Goal: Transaction & Acquisition: Purchase product/service

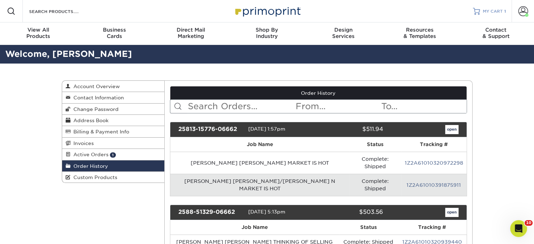
click at [504, 15] on link "MY CART 1" at bounding box center [488, 11] width 33 height 22
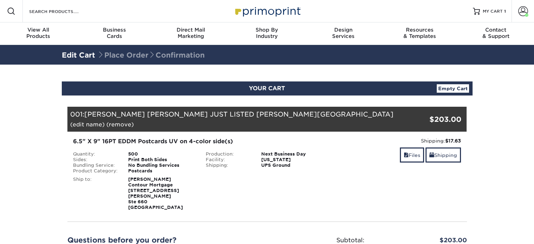
select select "75460"
click at [452, 147] on link "Shipping" at bounding box center [442, 154] width 35 height 15
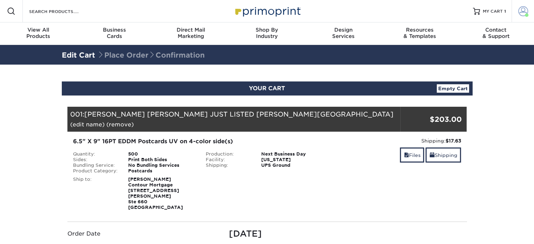
click at [525, 9] on span at bounding box center [523, 11] width 10 height 10
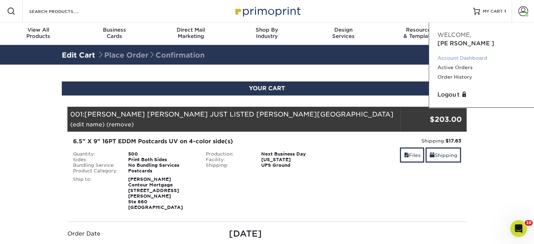
click at [457, 53] on link "Account Dashboard" at bounding box center [481, 57] width 88 height 9
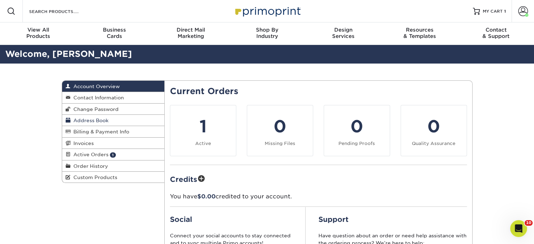
click at [99, 120] on span "Address Book" at bounding box center [90, 121] width 38 height 6
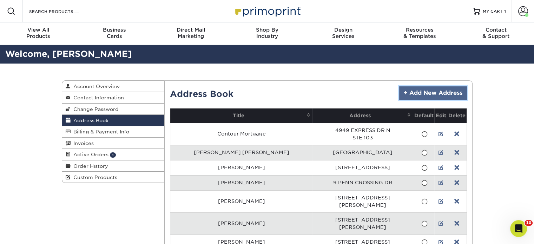
click at [453, 93] on link "+ Add New Address" at bounding box center [433, 92] width 68 height 13
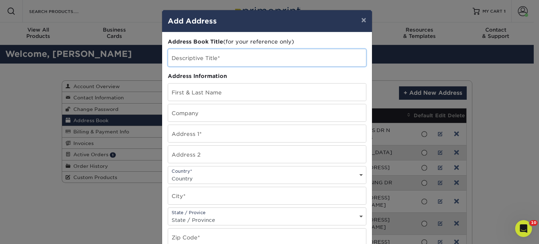
click at [209, 61] on input "text" at bounding box center [267, 57] width 198 height 17
type input "[PERSON_NAME]"
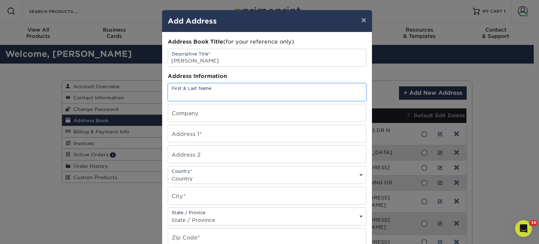
click at [206, 89] on input "text" at bounding box center [267, 91] width 198 height 17
type input "[PERSON_NAME]"
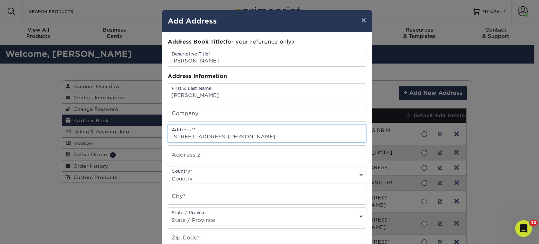
type input "16 N. BUTEHORN STREET"
select select "US"
type input "BETHPAGE"
select select "NY"
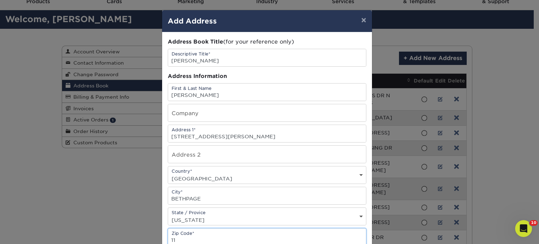
scroll to position [40, 0]
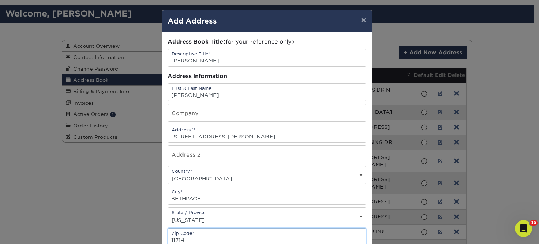
type input "11714"
click at [217, 67] on div "Address Book Title (for your reference only) Descriptive Title* RITESH RAI Addr…" at bounding box center [267, 189] width 199 height 303
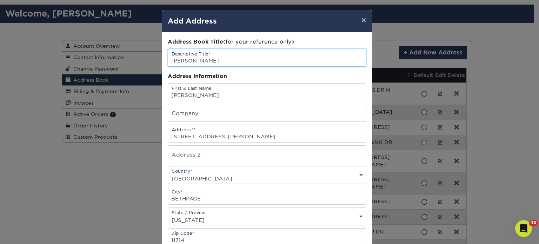
click at [218, 61] on input "[PERSON_NAME]" at bounding box center [267, 57] width 198 height 17
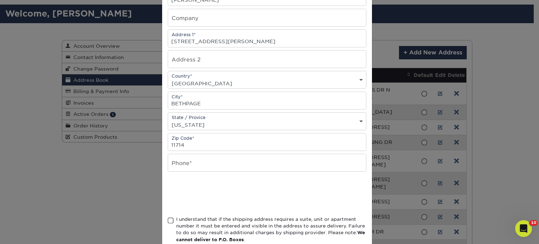
scroll to position [105, 0]
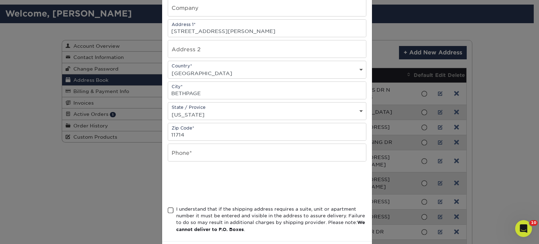
type input "RITESH RAI HOME (TINA RAI HOME)"
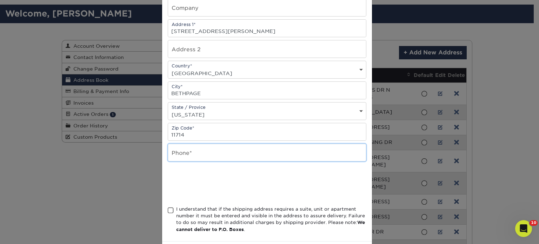
click at [208, 159] on input "text" at bounding box center [267, 152] width 198 height 17
type input "5166661201"
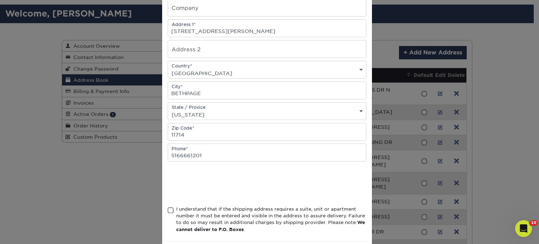
click at [171, 209] on div "I understand that if the shipping address requires a suite, unit or apartment n…" at bounding box center [267, 221] width 199 height 30
drag, startPoint x: 168, startPoint y: 208, endPoint x: 201, endPoint y: 207, distance: 32.3
click at [168, 207] on span at bounding box center [171, 210] width 6 height 7
click at [0, 0] on input "I understand that if the shipping address requires a suite, unit or apartment n…" at bounding box center [0, 0] width 0 height 0
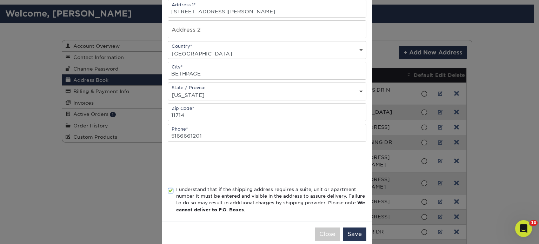
scroll to position [135, 0]
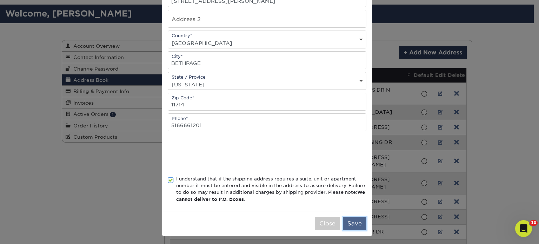
click at [351, 222] on button "Save" at bounding box center [355, 223] width 24 height 13
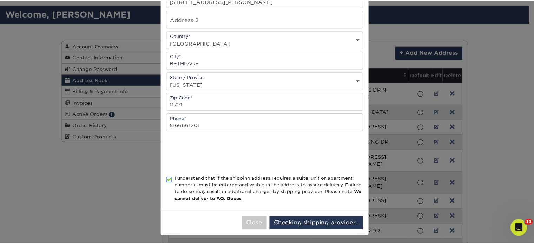
scroll to position [0, 0]
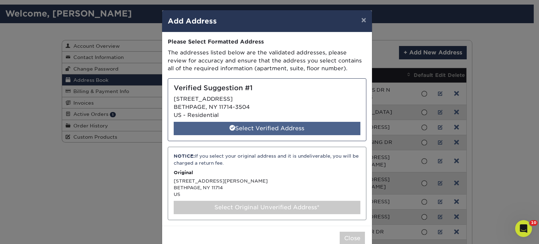
click at [243, 123] on div "Select Verified Address" at bounding box center [267, 128] width 187 height 13
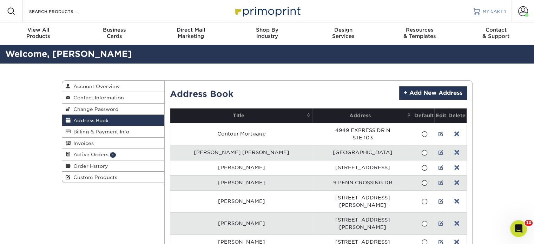
click at [488, 11] on span "MY CART" at bounding box center [492, 11] width 20 height 6
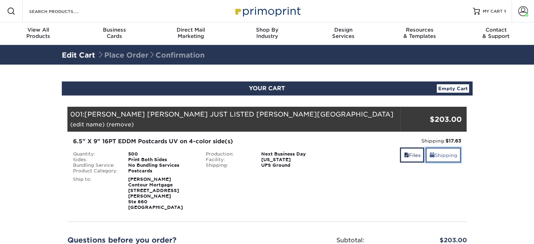
click at [436, 148] on link "Shipping" at bounding box center [442, 154] width 35 height 15
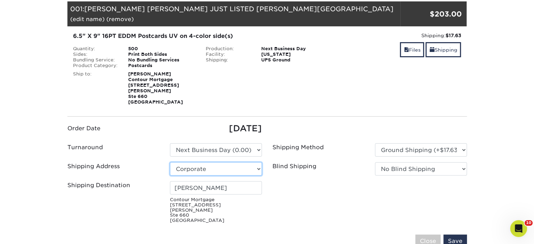
click at [253, 162] on select "Select One Patricia Pentaleri Forget- RUCSA Realty Connect USA Sal Joseph Crifa…" at bounding box center [216, 168] width 92 height 13
select select "285198"
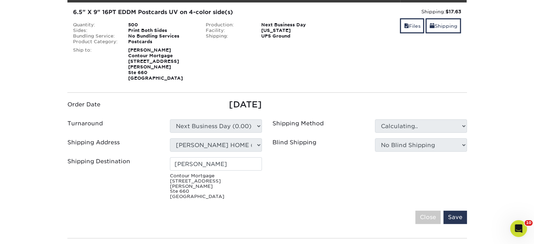
scroll to position [140, 0]
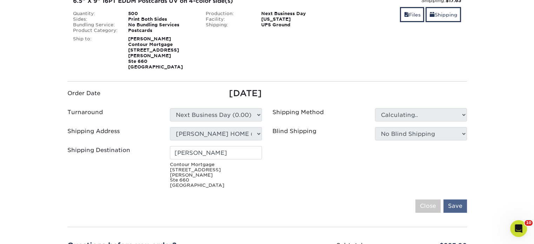
type input "RITESH RAI"
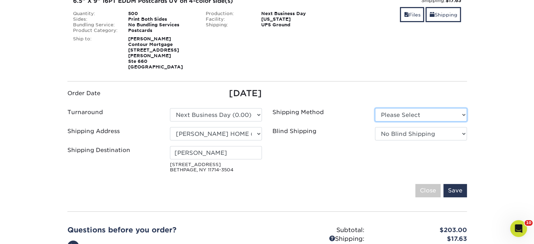
click at [383, 108] on select "Please Select Ground Shipping (+$24.72) 3 Day Shipping Service (+$32.91)" at bounding box center [421, 114] width 92 height 13
select select "03"
click at [375, 108] on select "Please Select Ground Shipping (+$24.72) 3 Day Shipping Service (+$32.91)" at bounding box center [421, 114] width 92 height 13
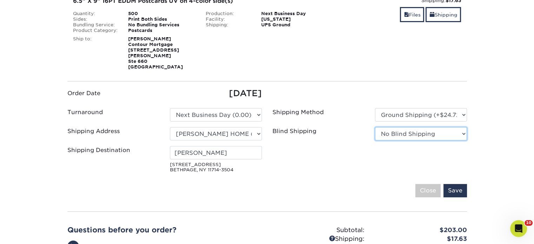
click at [388, 127] on select "No Blind Shipping Patricia Pentaleri Forget- RUCSA Realty Connect USA Sal Josep…" at bounding box center [421, 133] width 92 height 13
click at [388, 127] on div "Blind Shipping No Blind Shipping Patricia Pentaleri Forget- RUCSA Realty Connec…" at bounding box center [369, 135] width 205 height 16
click at [455, 184] on input "Save" at bounding box center [455, 190] width 24 height 13
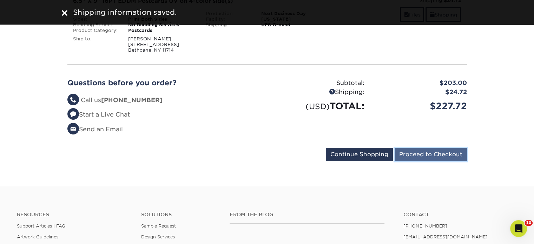
click at [415, 148] on input "Proceed to Checkout" at bounding box center [430, 154] width 72 height 13
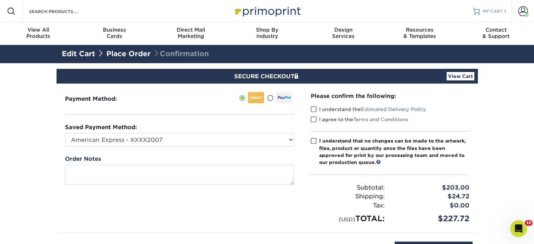
click at [498, 9] on span "MY CART" at bounding box center [492, 11] width 20 height 6
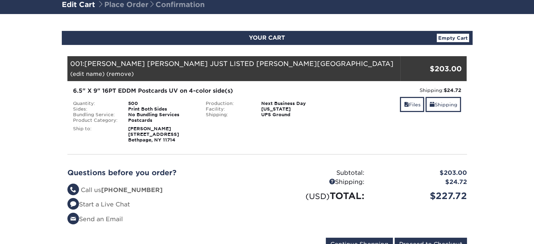
scroll to position [105, 0]
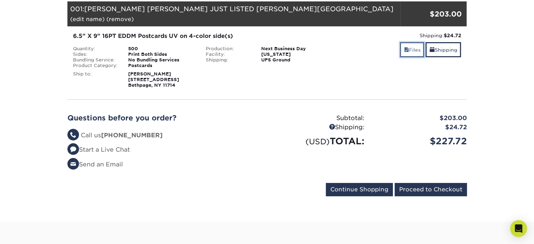
click at [407, 42] on link "Files" at bounding box center [412, 49] width 24 height 15
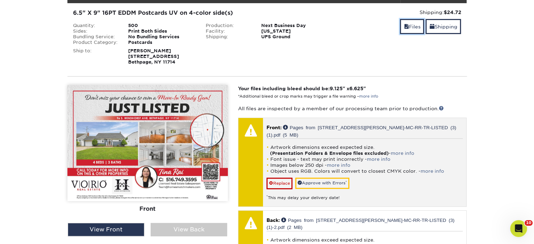
scroll to position [140, 0]
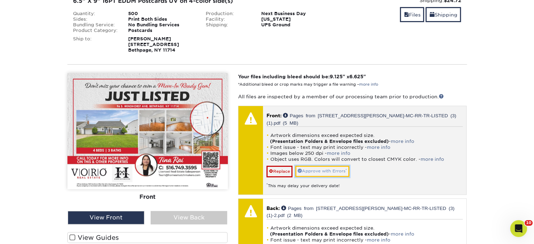
click at [321, 166] on link "Approve with Errors *" at bounding box center [322, 171] width 54 height 11
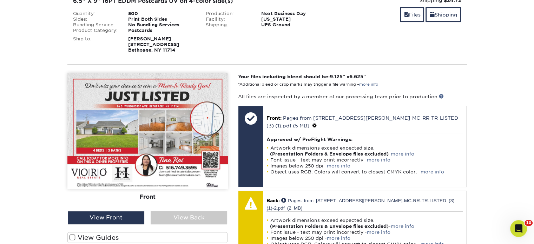
click at [221, 200] on div "Front Back" at bounding box center [147, 142] width 160 height 138
click at [220, 211] on div "View Back" at bounding box center [188, 217] width 76 height 13
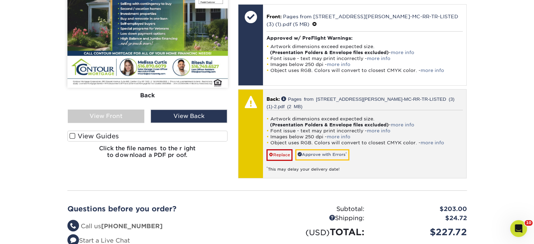
scroll to position [246, 0]
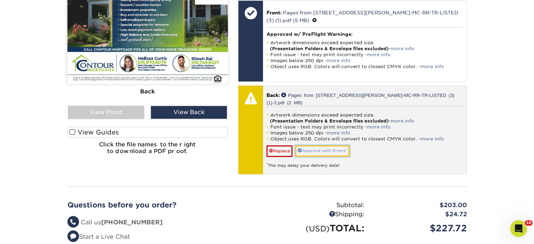
click at [325, 145] on link "Approve with Errors *" at bounding box center [322, 150] width 54 height 11
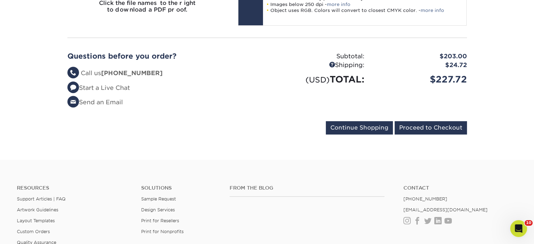
scroll to position [456, 0]
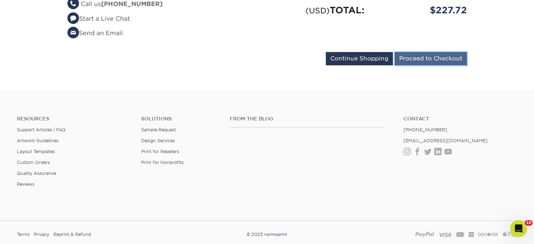
click at [417, 52] on input "Proceed to Checkout" at bounding box center [430, 58] width 72 height 13
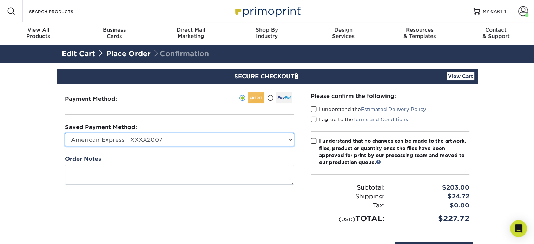
click at [222, 141] on select "American Express - XXXX2007 MasterCard - XXXX7618 American Express - XXXX1003 V…" at bounding box center [179, 139] width 229 height 13
select select "34500"
click at [65, 133] on select "American Express - XXXX2007 MasterCard - XXXX7618 American Express - XXXX1003 V…" at bounding box center [179, 139] width 229 height 13
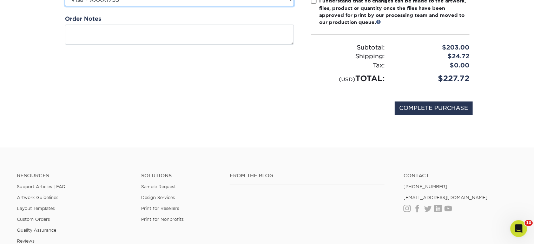
scroll to position [140, 0]
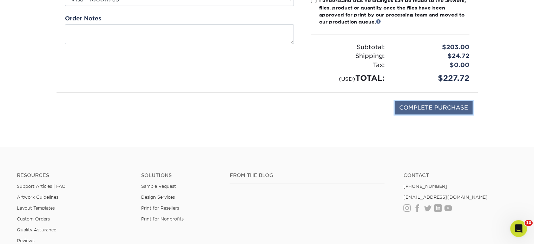
click at [412, 107] on input "COMPLETE PURCHASE" at bounding box center [433, 107] width 78 height 13
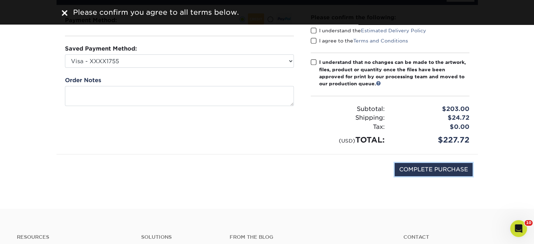
scroll to position [35, 0]
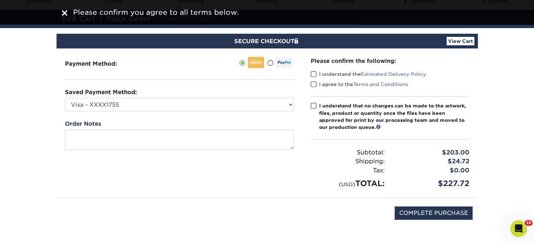
click at [313, 72] on span at bounding box center [313, 74] width 6 height 7
click at [0, 0] on input "I understand the Estimated Delivery Policy" at bounding box center [0, 0] width 0 height 0
click at [314, 81] on span at bounding box center [313, 84] width 6 height 7
click at [0, 0] on input "I agree to the Terms and Conditions" at bounding box center [0, 0] width 0 height 0
drag, startPoint x: 314, startPoint y: 101, endPoint x: 314, endPoint y: 105, distance: 4.2
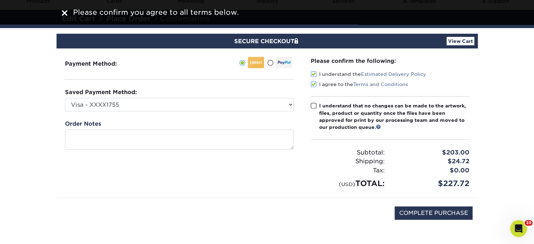
click at [314, 102] on div "Please confirm the following: I understand the Estimated Delivery Policy I agre…" at bounding box center [389, 123] width 159 height 132
click at [315, 109] on label "I understand that no changes can be made to the artwork, files, product or quan…" at bounding box center [389, 116] width 159 height 29
click at [0, 0] on input "I understand that no changes can be made to the artwork, files, product or quan…" at bounding box center [0, 0] width 0 height 0
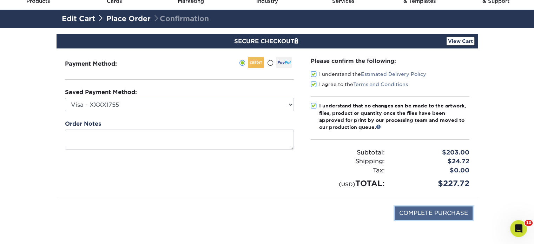
click at [421, 212] on input "COMPLETE PURCHASE" at bounding box center [433, 212] width 78 height 13
type input "PROCESSING, PLEASE WAIT..."
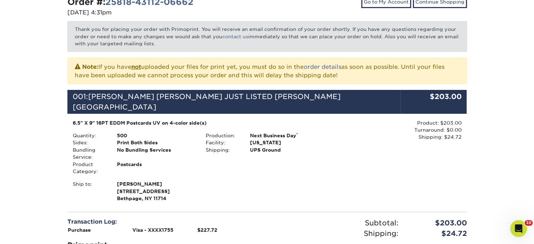
drag, startPoint x: 321, startPoint y: 143, endPoint x: 300, endPoint y: 175, distance: 38.5
click at [301, 165] on div "6.5" X 9" 16PT EDDM Postcards UV on 4-color side(s) Quantity: 500 Sides: Print …" at bounding box center [200, 160] width 266 height 83
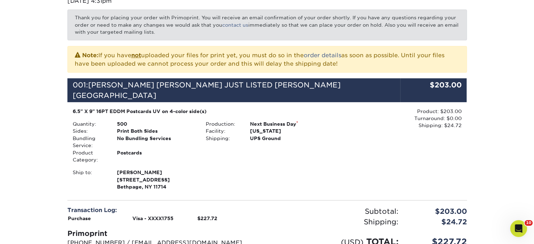
scroll to position [316, 0]
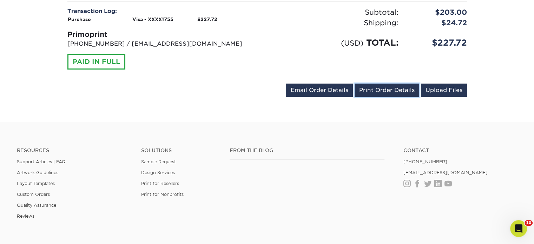
drag, startPoint x: 371, startPoint y: 75, endPoint x: 408, endPoint y: 205, distance: 135.3
click at [371, 83] on link "Print Order Details" at bounding box center [386, 89] width 65 height 13
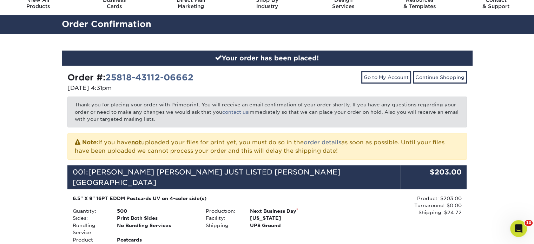
scroll to position [0, 0]
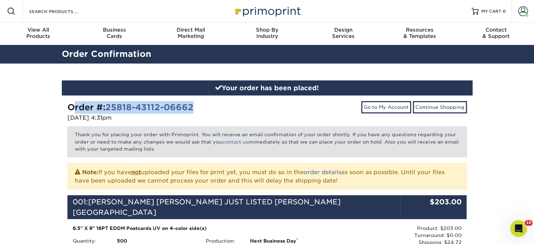
drag, startPoint x: 198, startPoint y: 107, endPoint x: 69, endPoint y: 107, distance: 129.1
click at [69, 107] on div "Order #: 25818-43112-06662" at bounding box center [164, 107] width 194 height 13
drag, startPoint x: 69, startPoint y: 107, endPoint x: 52, endPoint y: 108, distance: 17.6
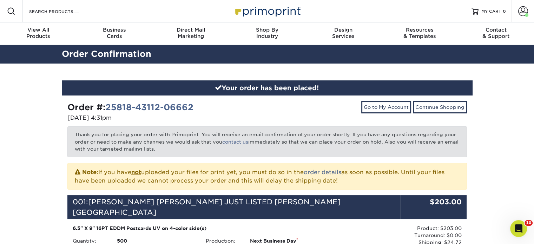
drag, startPoint x: 125, startPoint y: 119, endPoint x: 131, endPoint y: 120, distance: 6.7
click at [125, 119] on p "[DATE] 4:31pm" at bounding box center [164, 118] width 194 height 8
drag, startPoint x: 102, startPoint y: 118, endPoint x: 65, endPoint y: 107, distance: 39.0
click at [65, 107] on div "Order #: 25818-43112-06662 [DATE] 4:31pm" at bounding box center [164, 112] width 205 height 22
drag, startPoint x: 66, startPoint y: 106, endPoint x: 49, endPoint y: 99, distance: 18.1
